Goal: Information Seeking & Learning: Learn about a topic

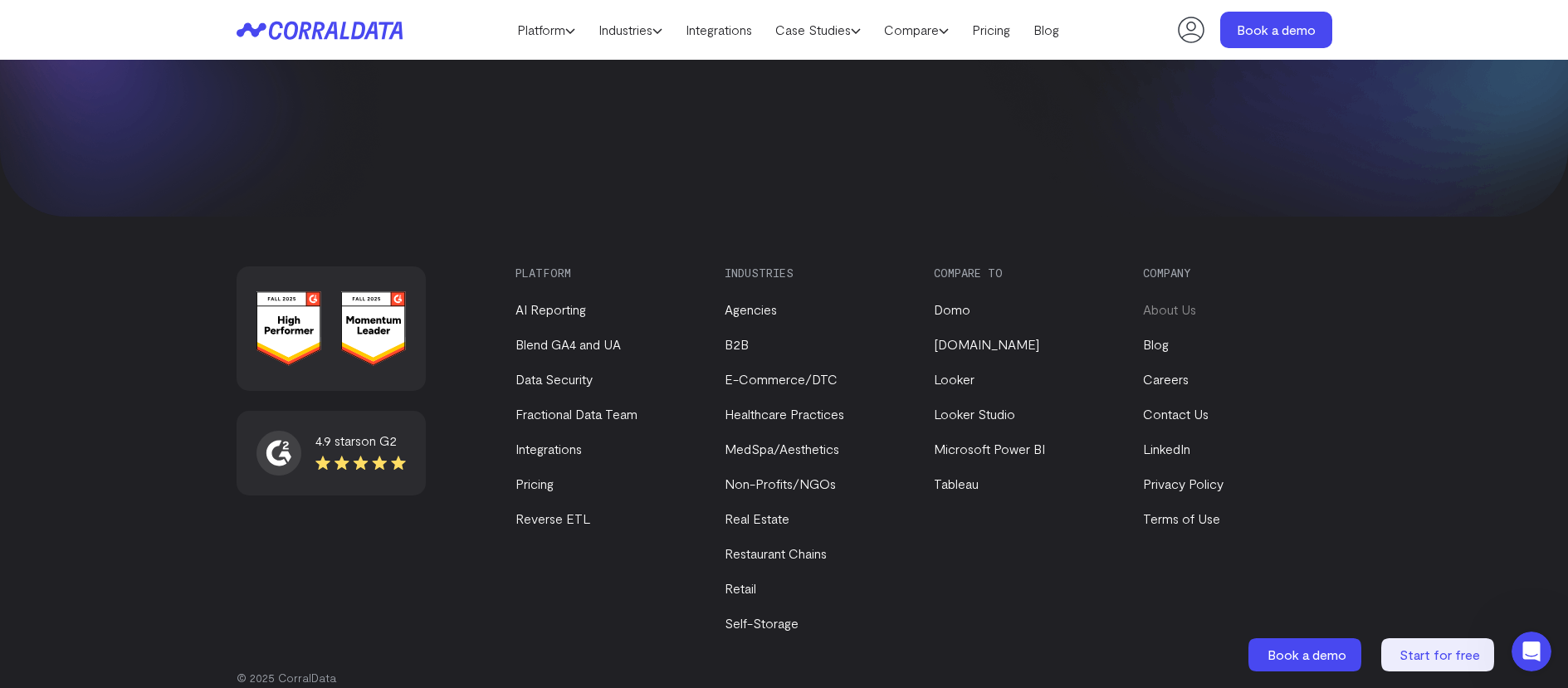
click at [1180, 301] on link "About Us" at bounding box center [1169, 309] width 53 height 16
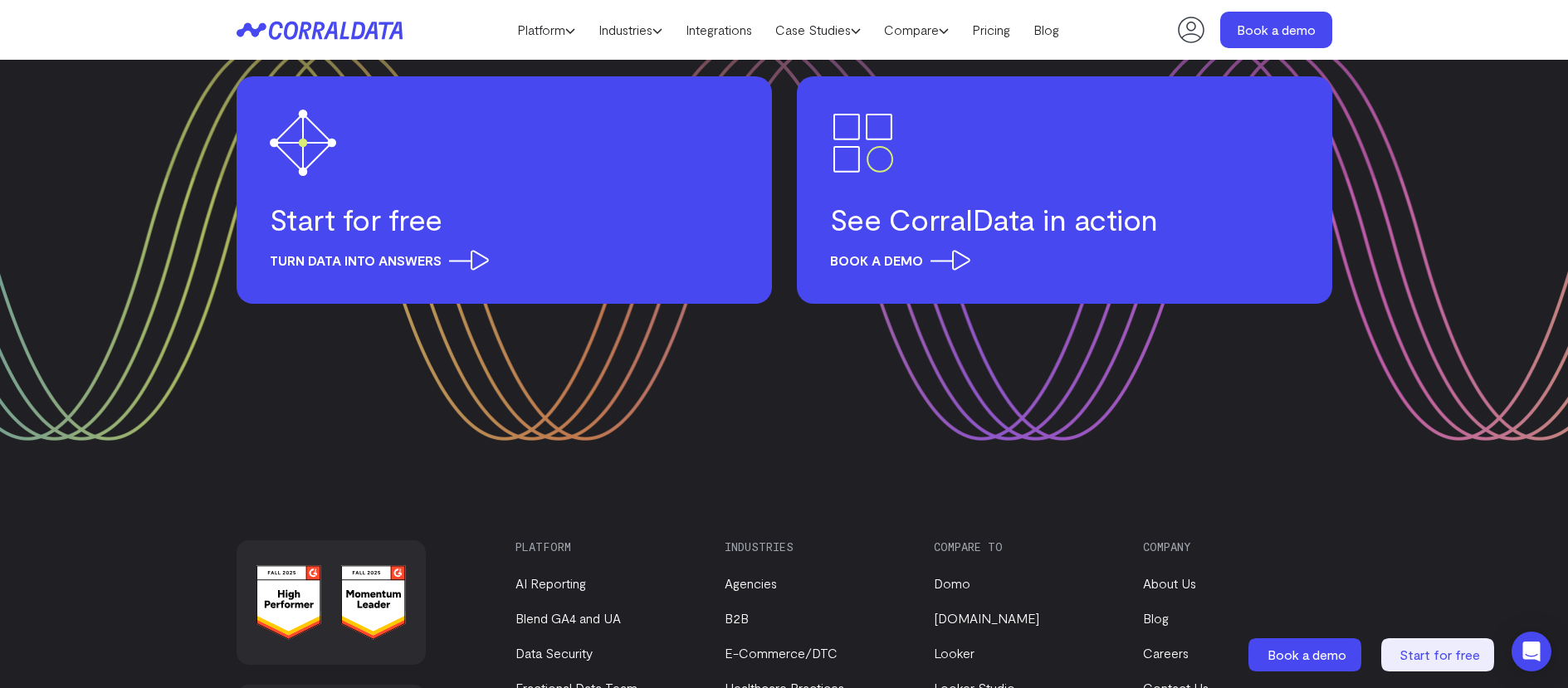
scroll to position [2130, 0]
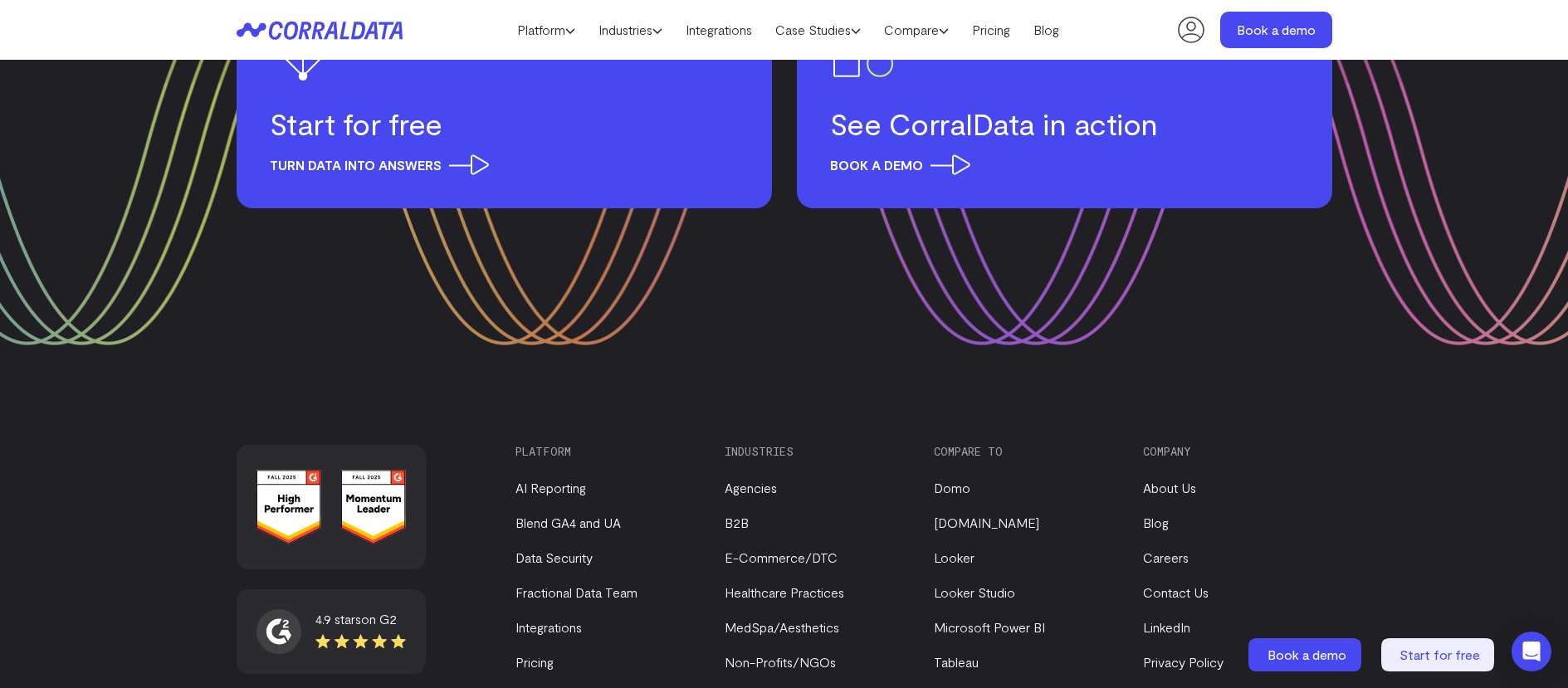
click at [1185, 548] on li "Careers" at bounding box center [1233, 557] width 181 height 20
click at [1178, 549] on link "Careers" at bounding box center [1165, 557] width 46 height 16
click at [1170, 584] on link "Contact Us" at bounding box center [1176, 592] width 66 height 16
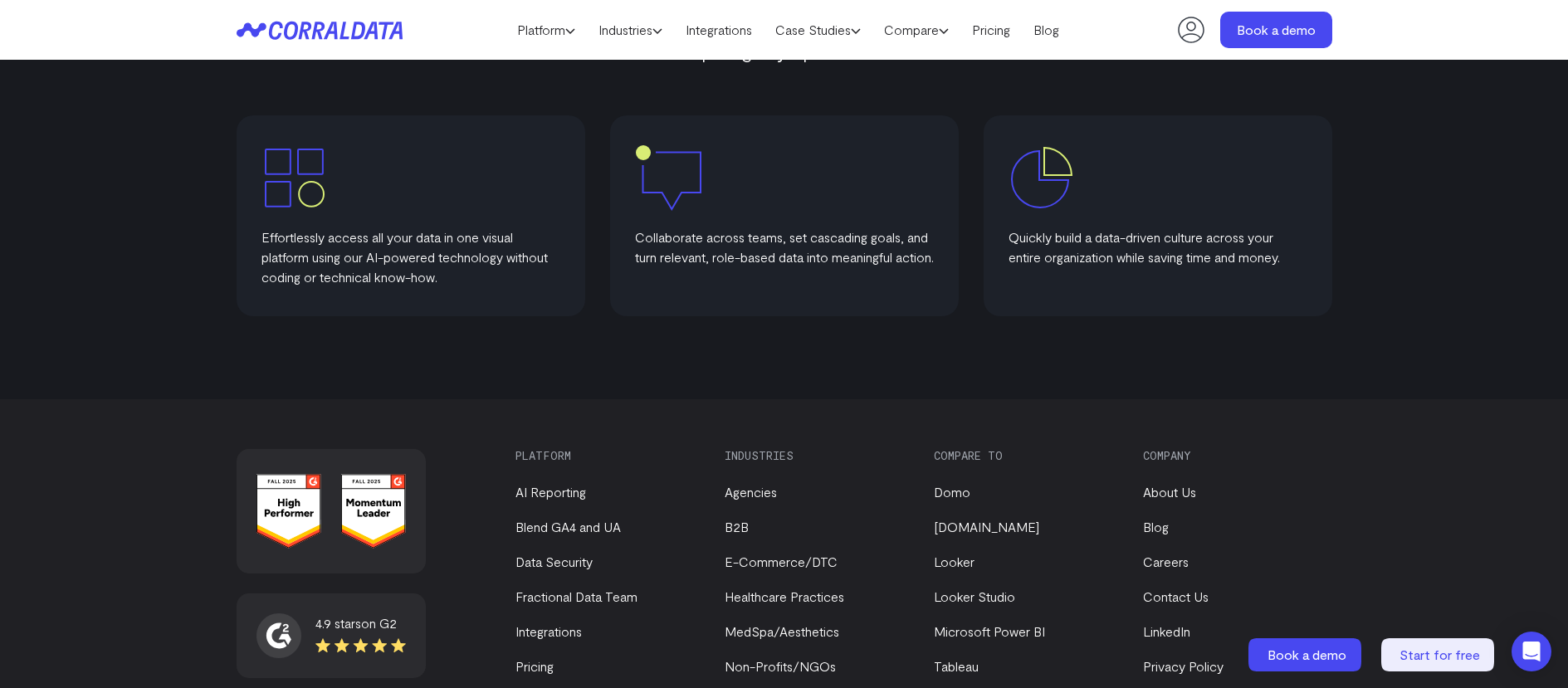
scroll to position [1115, 0]
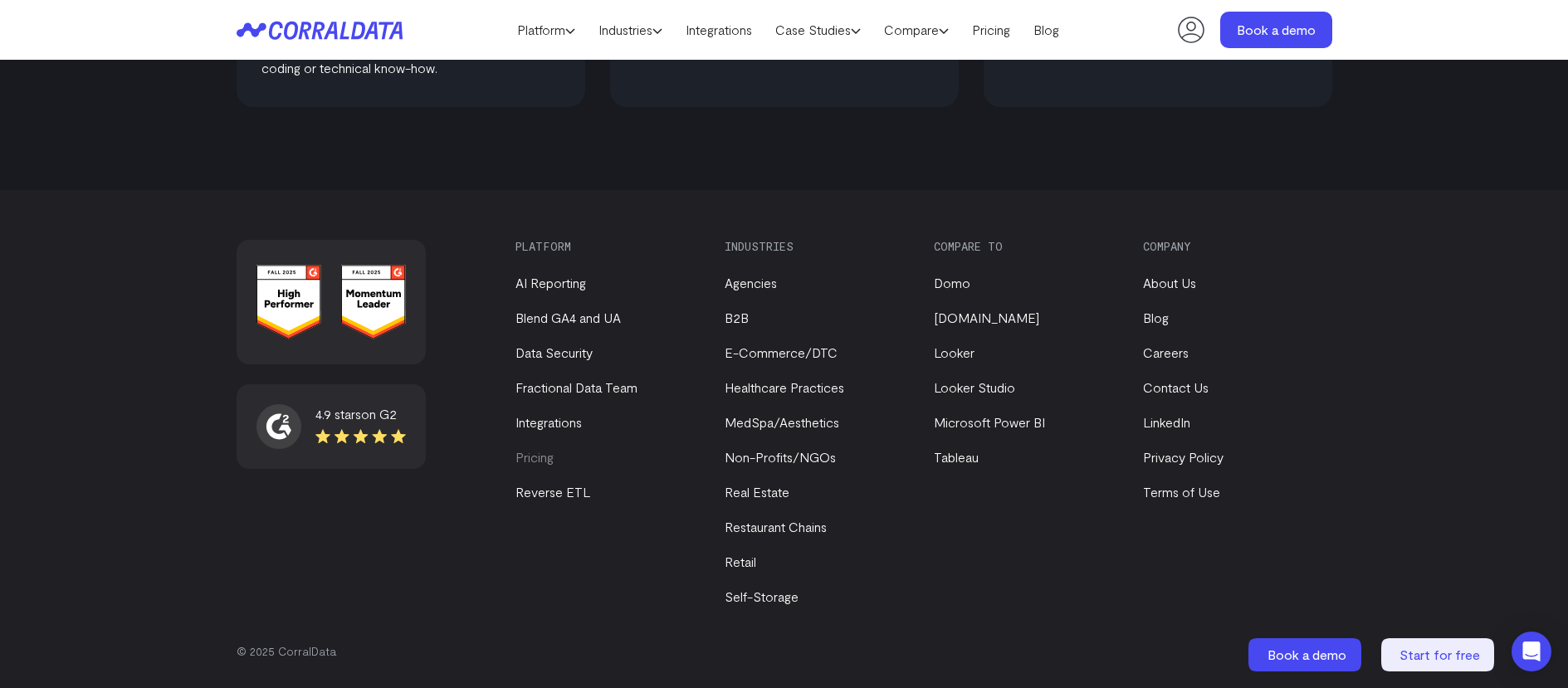
click at [542, 460] on link "Pricing" at bounding box center [534, 457] width 38 height 16
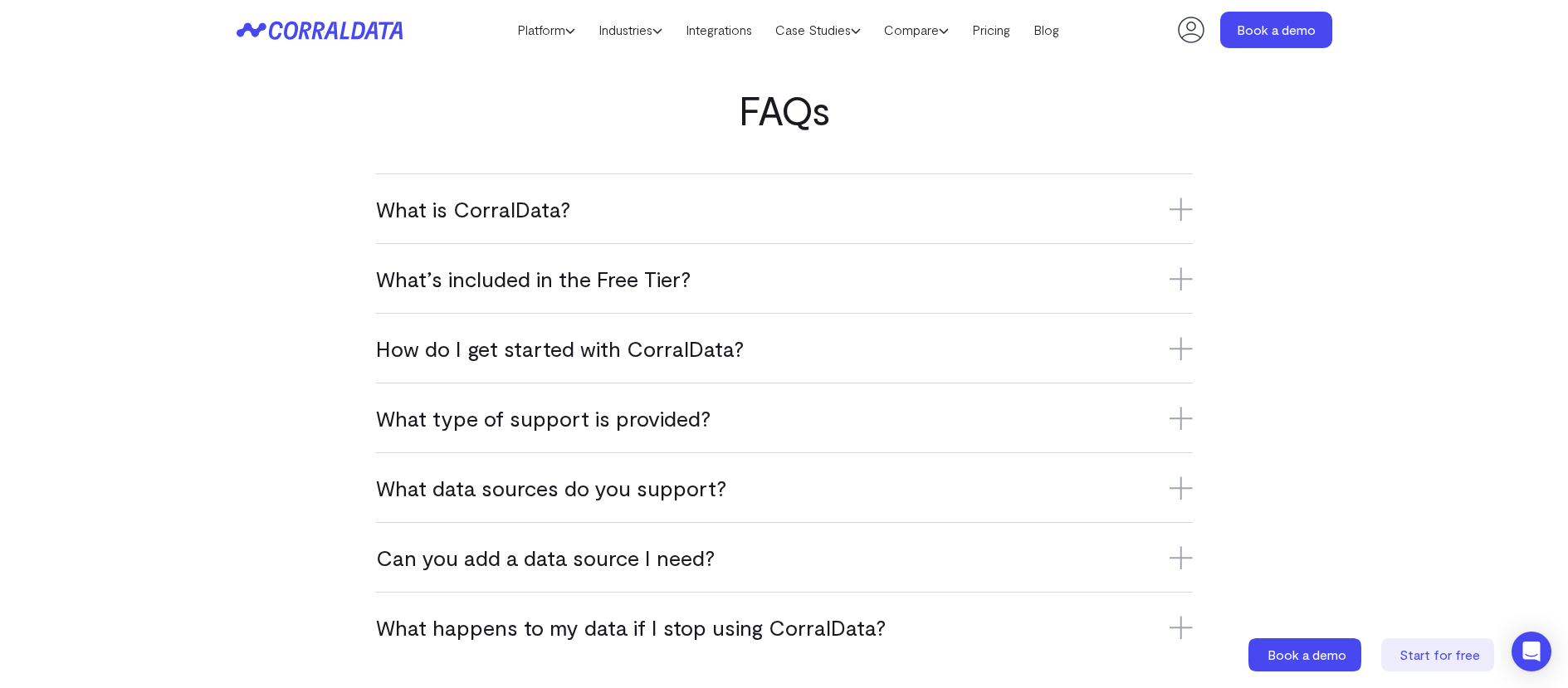
scroll to position [1061, 0]
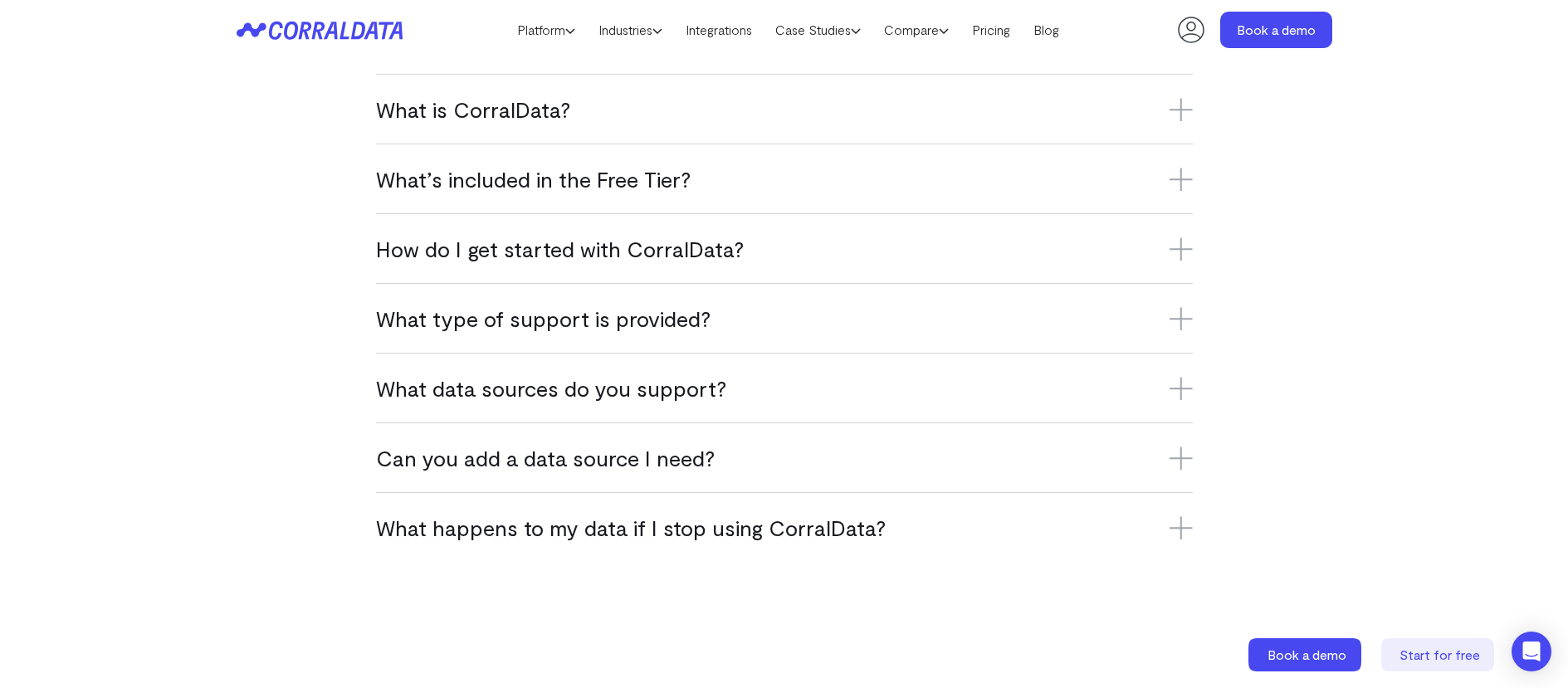
click at [479, 107] on h3 "What is CorralData?" at bounding box center [785, 109] width 817 height 27
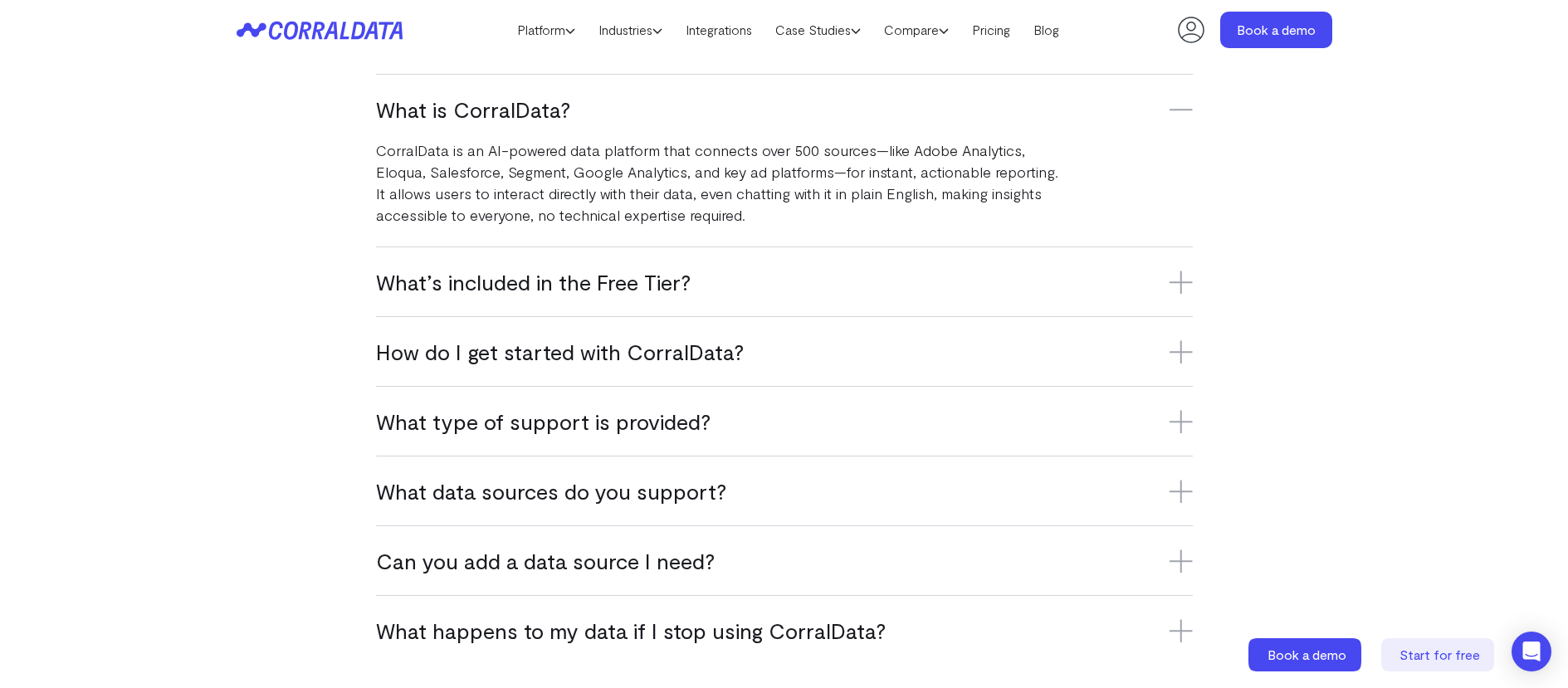
click at [417, 285] on h3 "What’s included in the Free Tier?" at bounding box center [785, 281] width 817 height 27
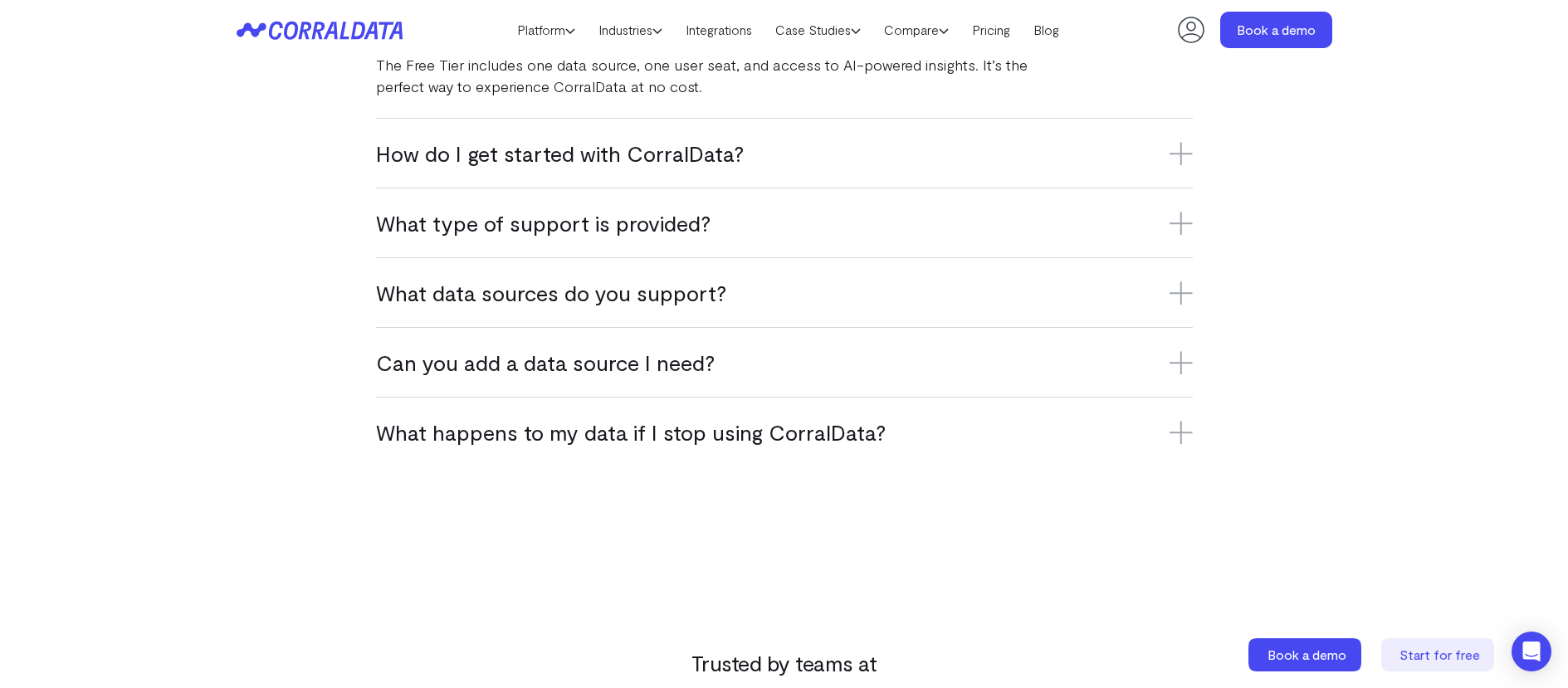
scroll to position [1259, 0]
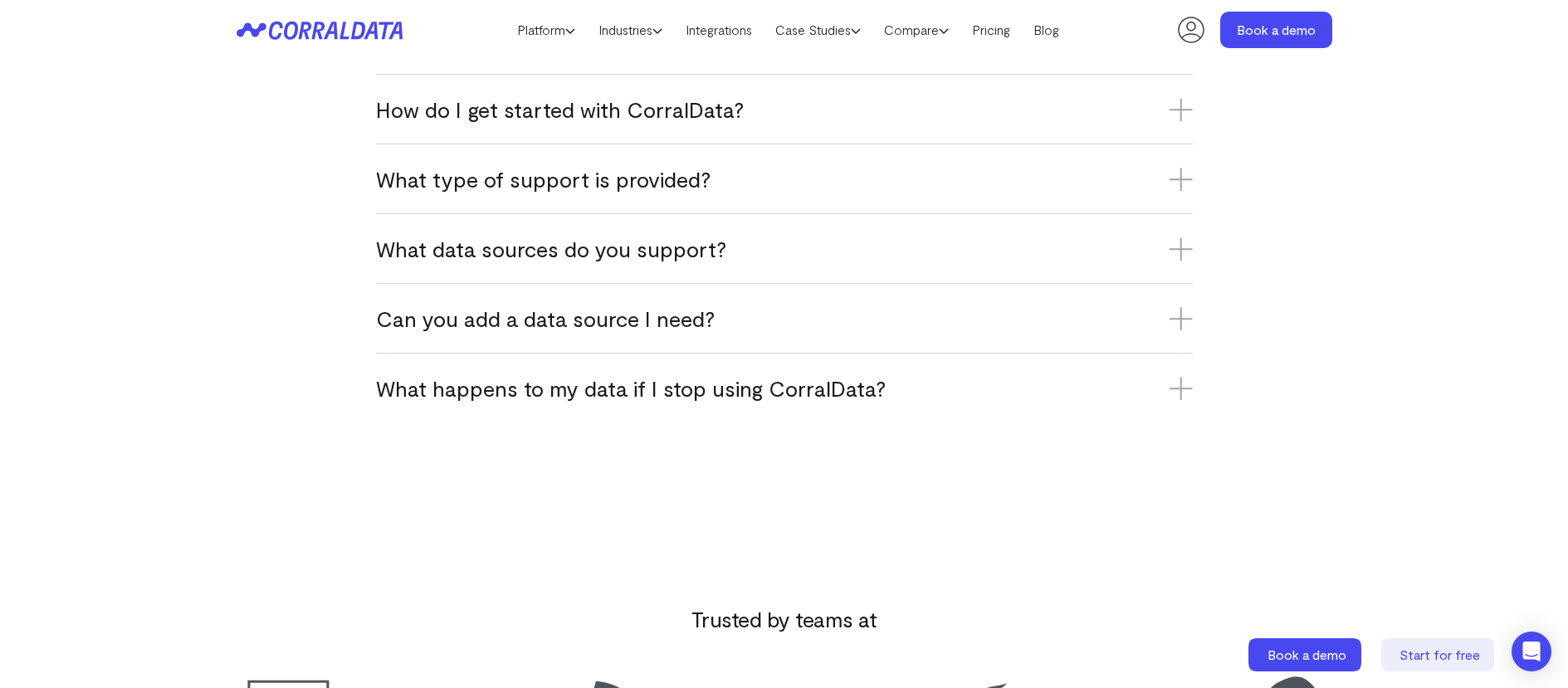
click at [522, 244] on h3 "What data sources do you support?" at bounding box center [785, 248] width 817 height 27
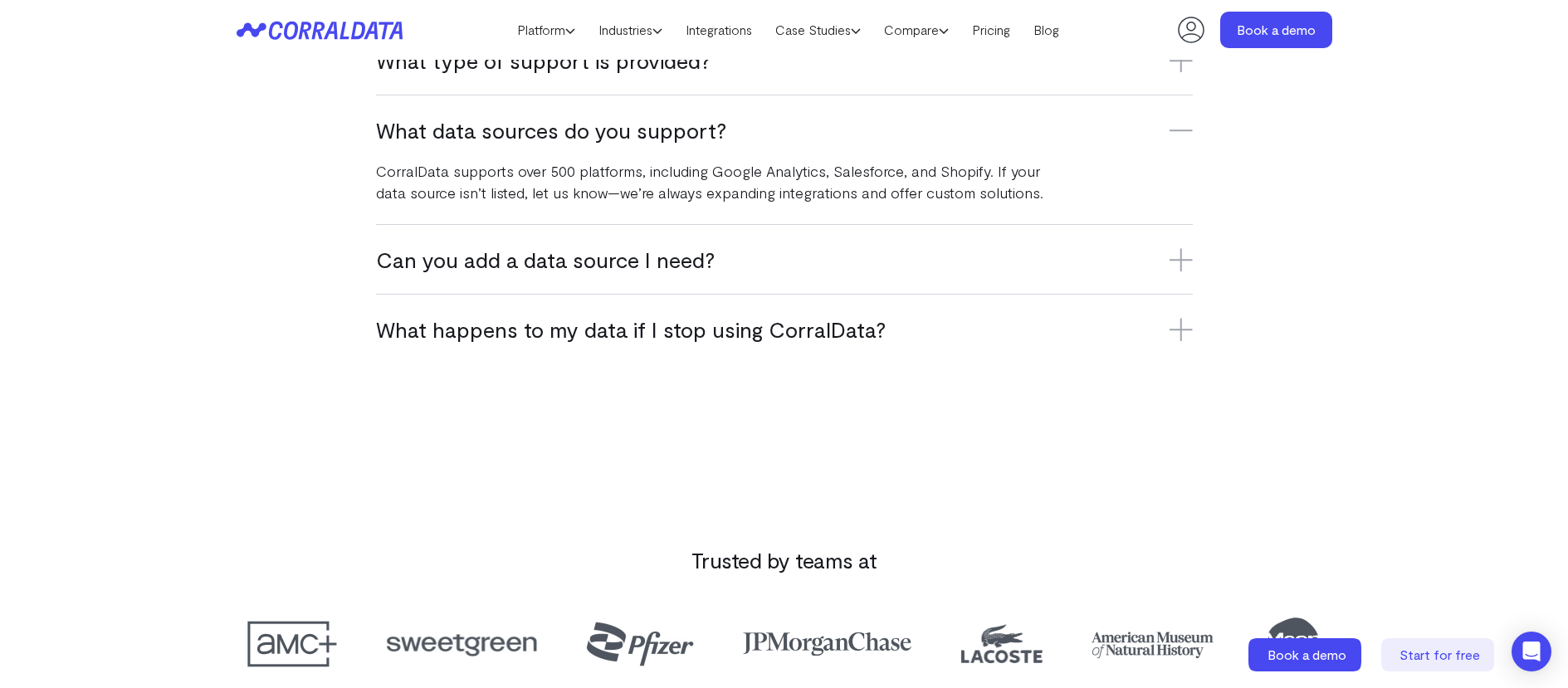
scroll to position [1359, 0]
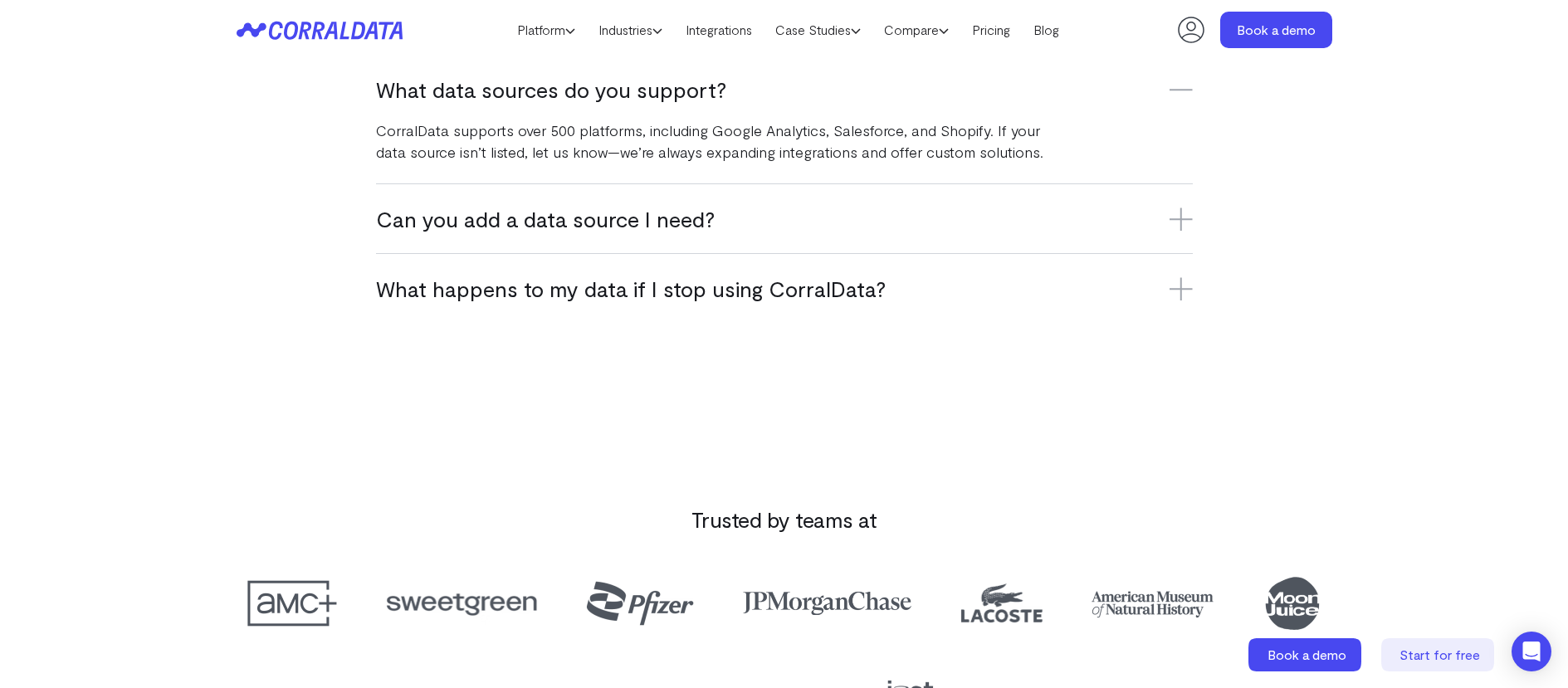
click at [467, 301] on h3 "What happens to my data if I stop using CorralData?" at bounding box center [785, 287] width 817 height 27
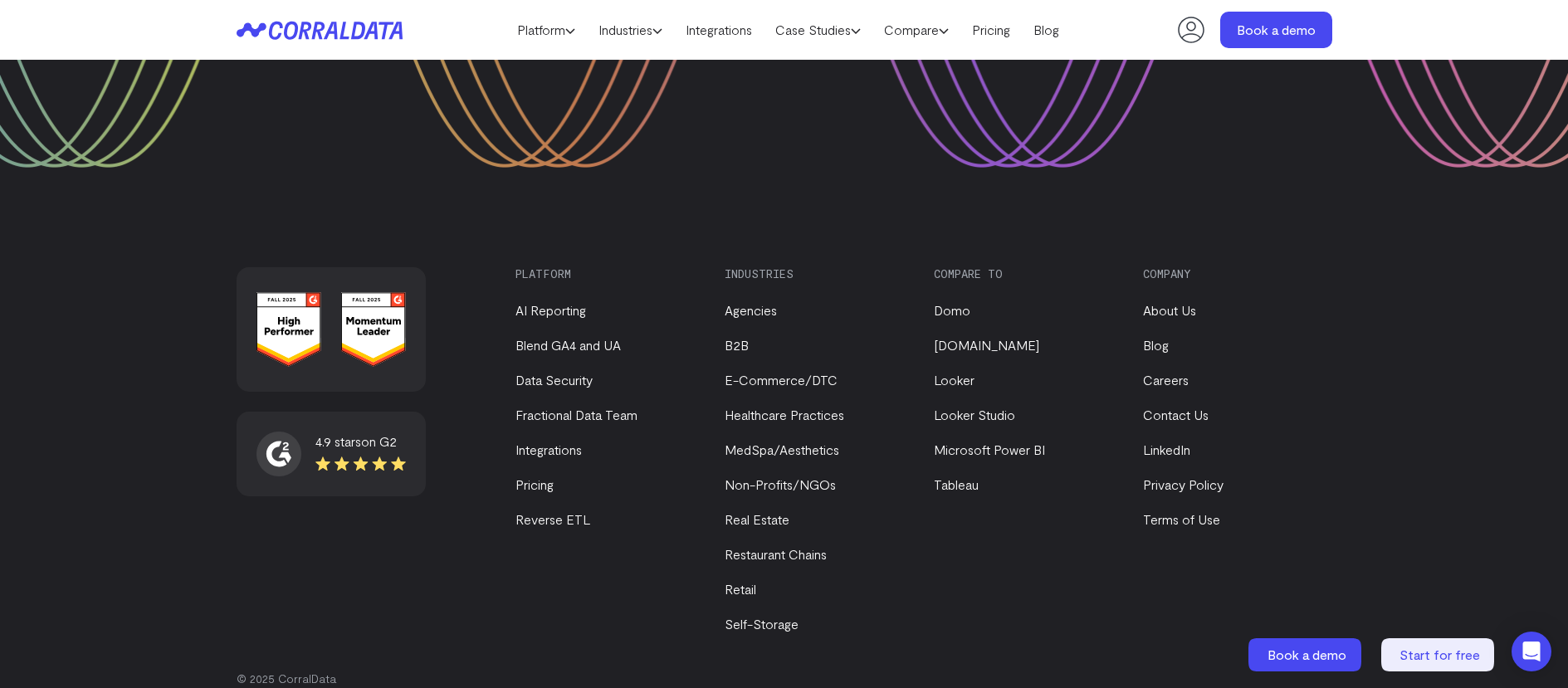
scroll to position [2613, 0]
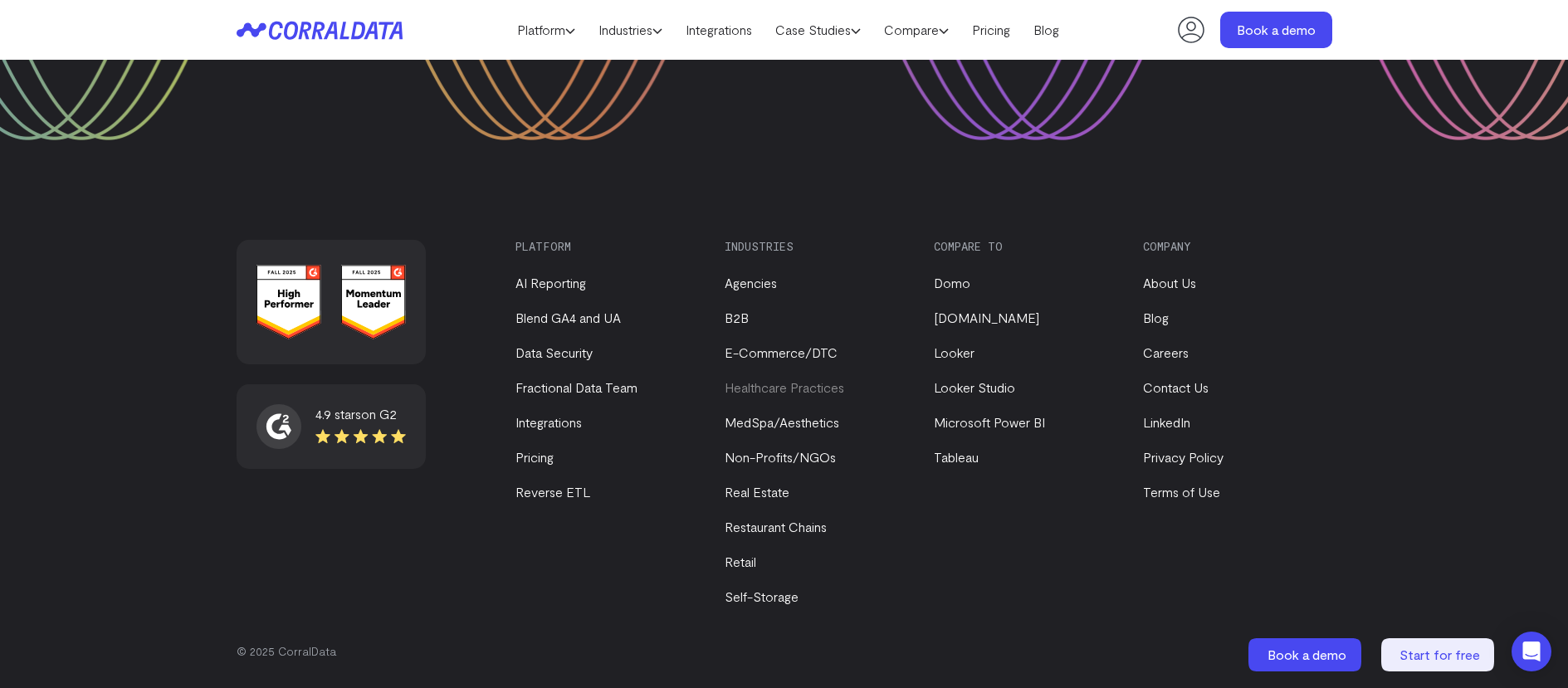
click at [802, 393] on link "Healthcare Practices" at bounding box center [785, 387] width 120 height 16
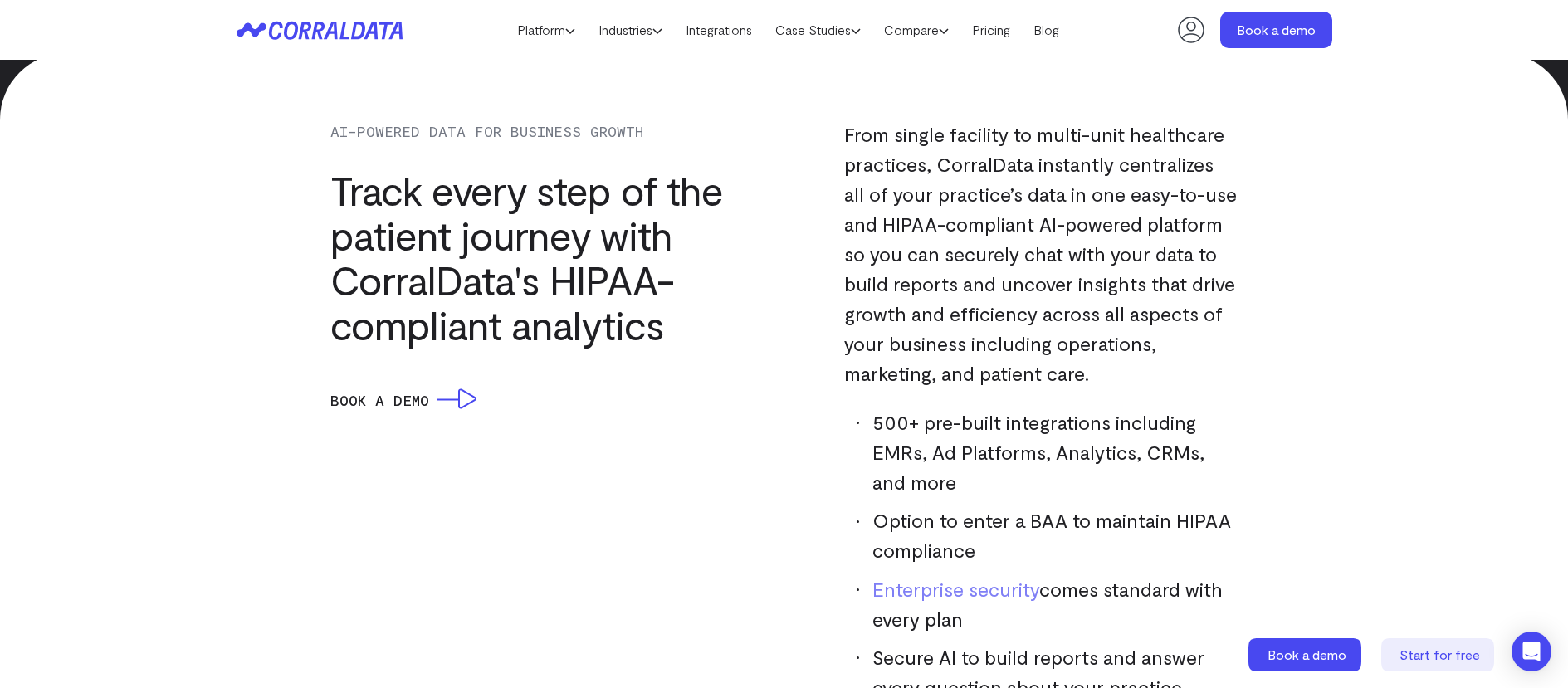
scroll to position [1357, 0]
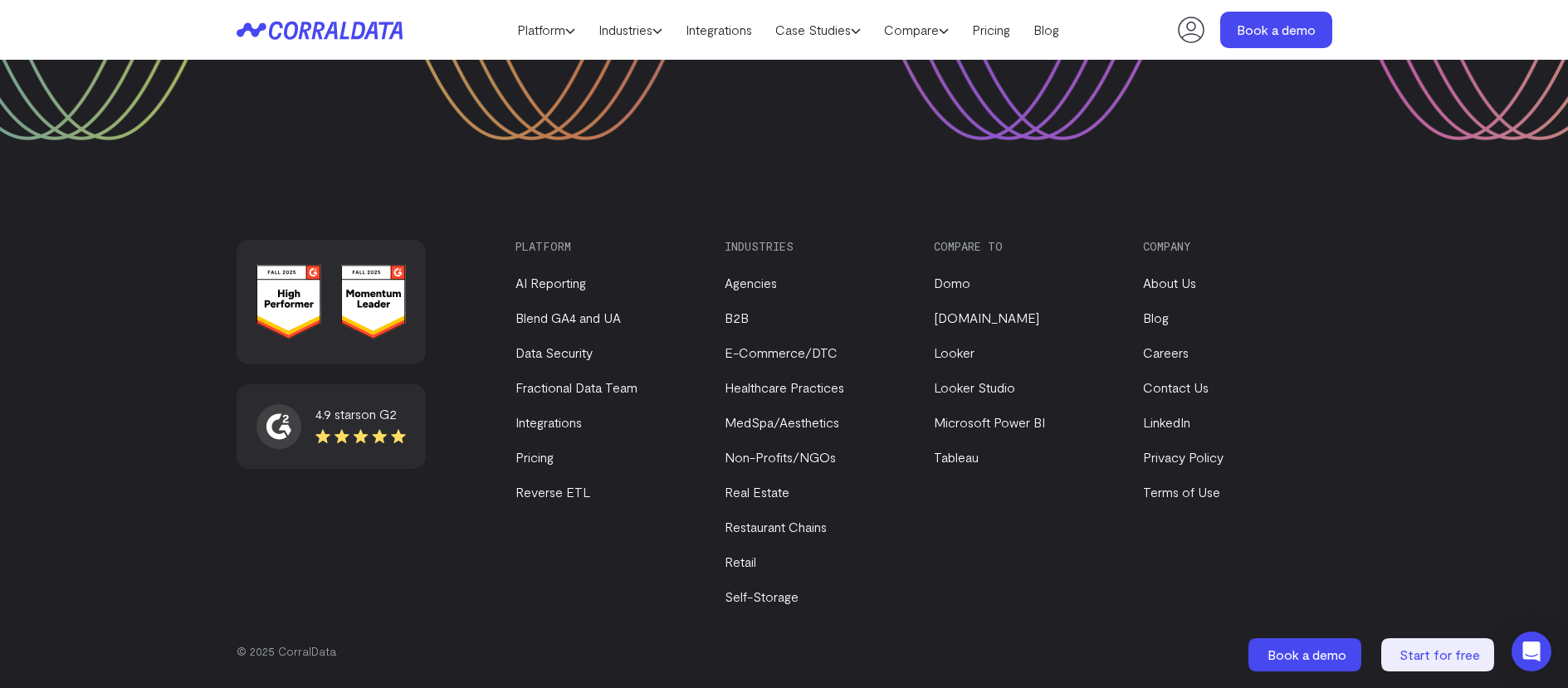
scroll to position [2532, 0]
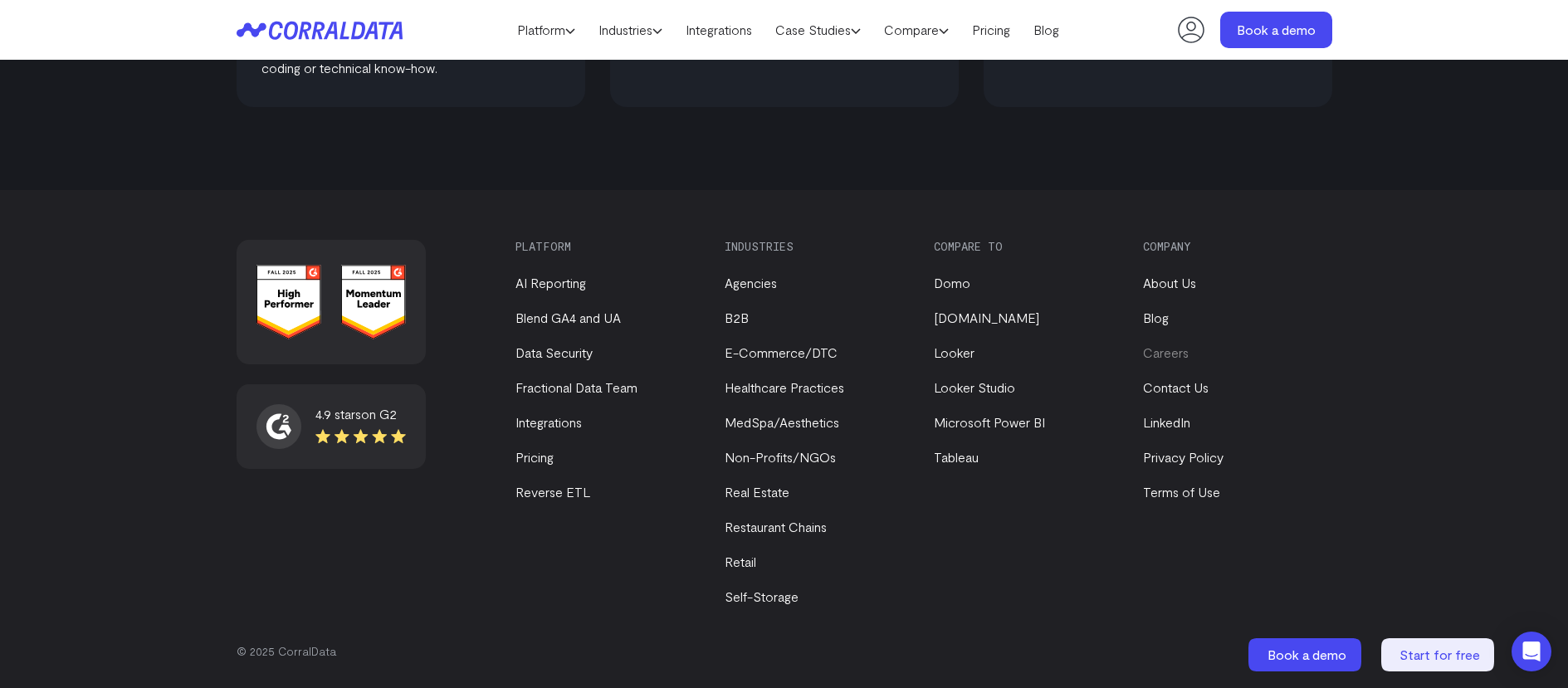
click at [1169, 356] on link "Careers" at bounding box center [1165, 352] width 46 height 16
